Goal: Information Seeking & Learning: Understand process/instructions

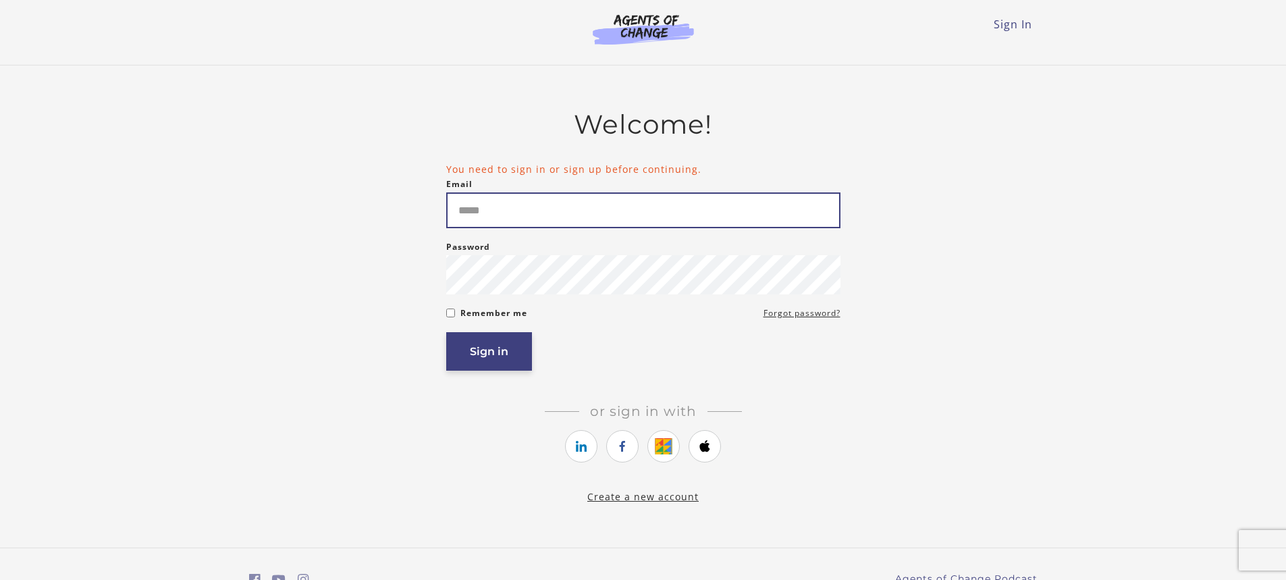
type input "**********"
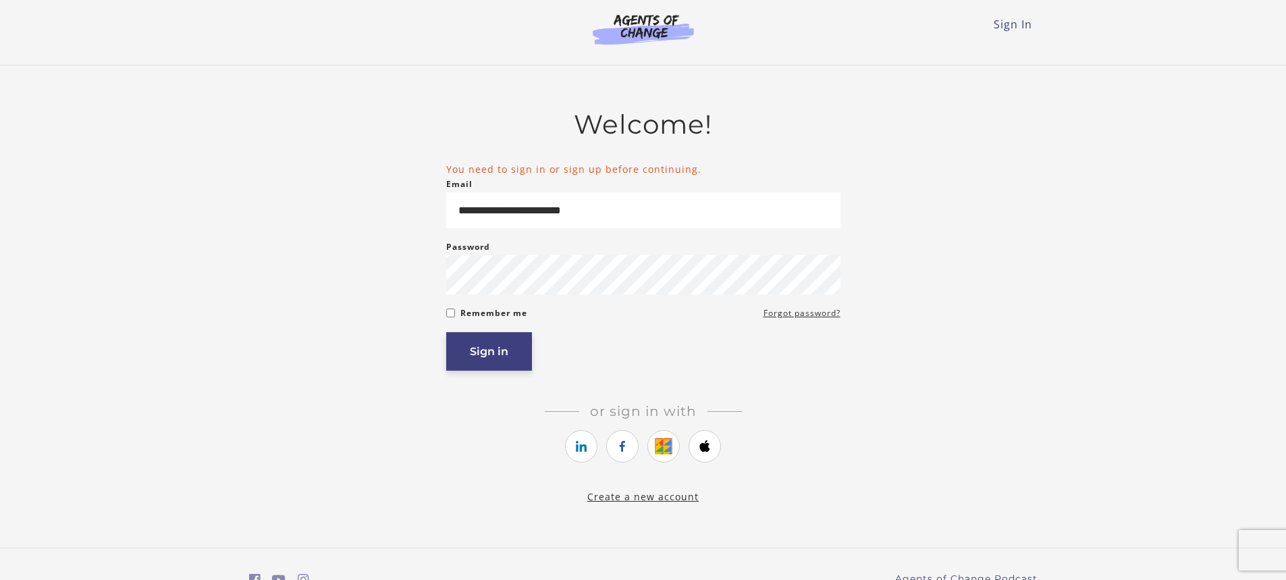
click at [497, 365] on button "Sign in" at bounding box center [489, 351] width 86 height 38
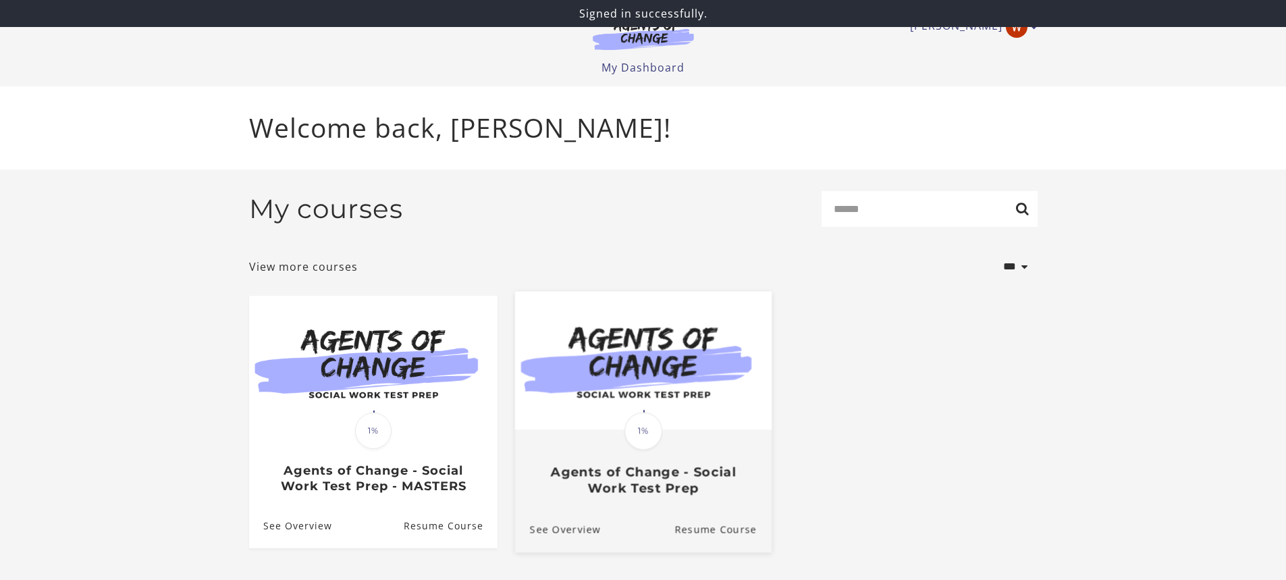
scroll to position [26, 0]
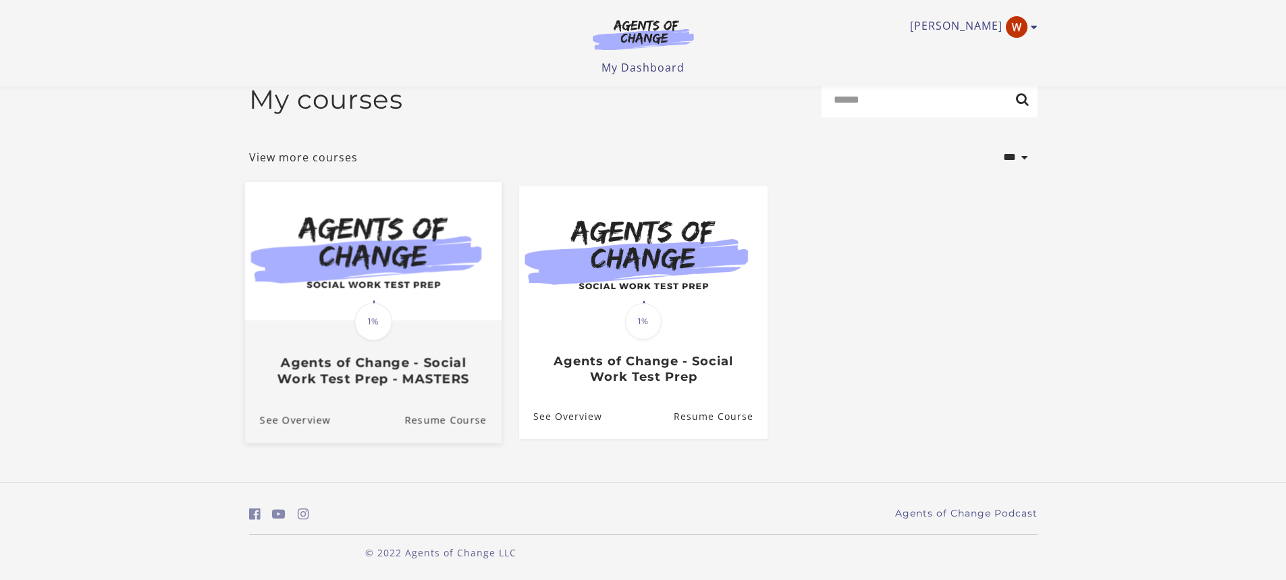
click at [389, 365] on h3 "Agents of Change - Social Work Test Prep - MASTERS" at bounding box center [372, 370] width 227 height 31
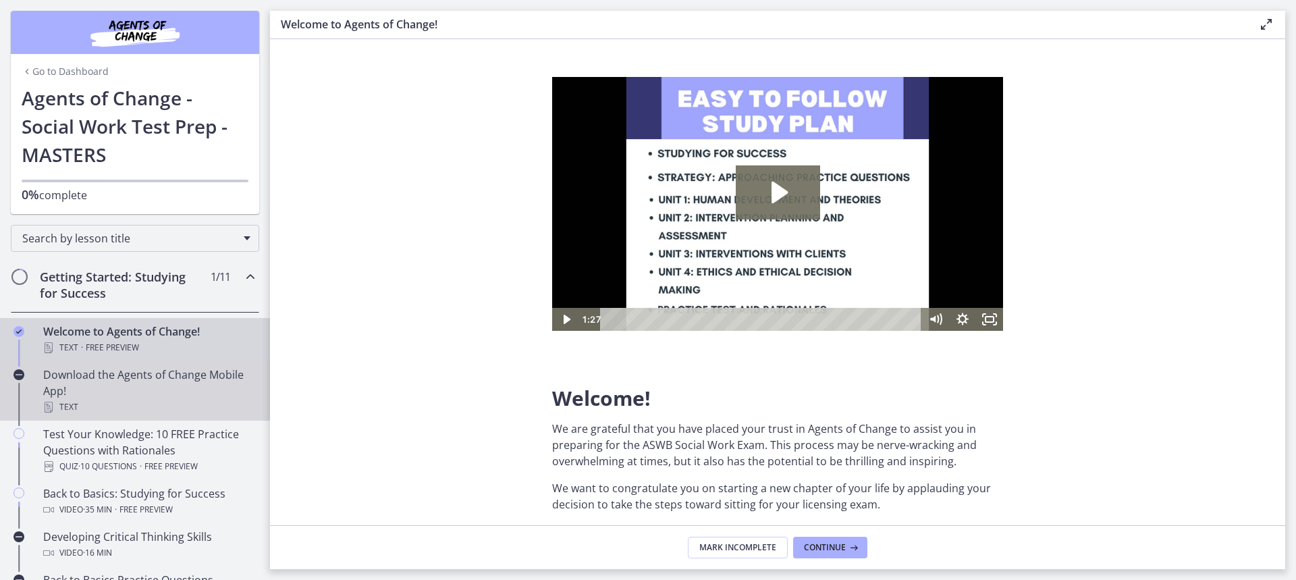
click at [103, 383] on div "Download the Agents of Change Mobile App! Text" at bounding box center [148, 390] width 211 height 49
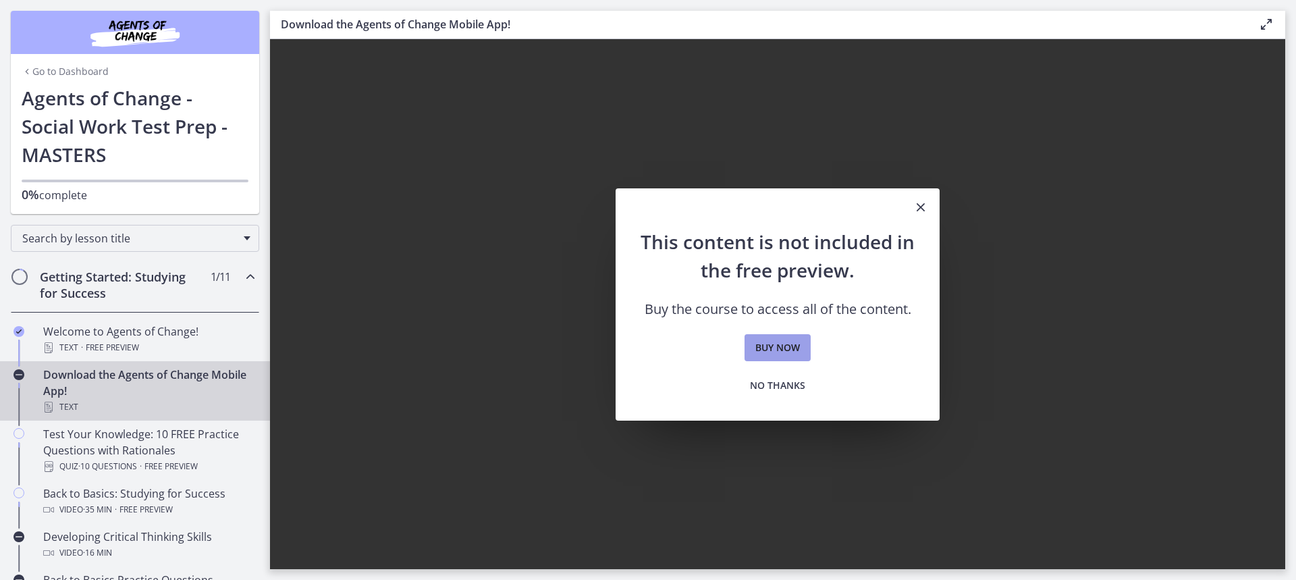
click at [766, 351] on span "Buy now" at bounding box center [777, 347] width 45 height 16
